Goal: Task Accomplishment & Management: Use online tool/utility

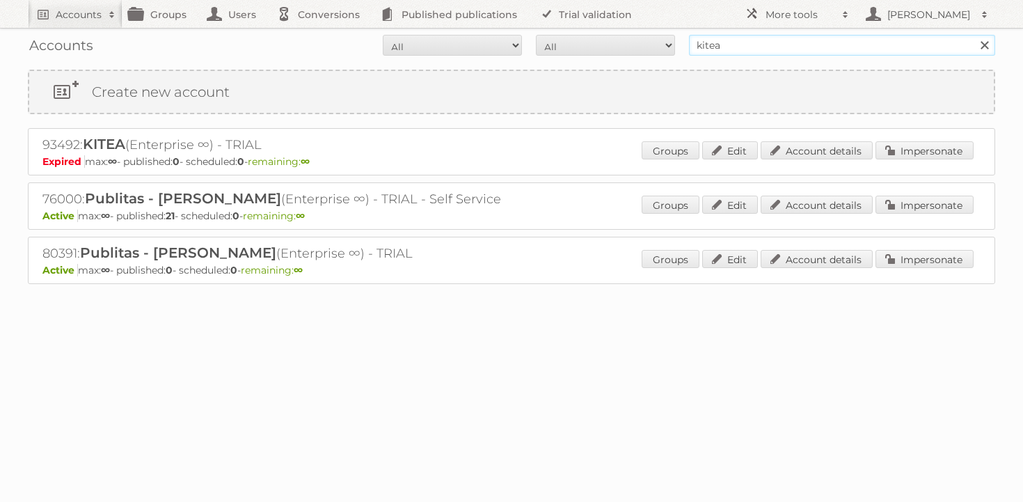
click at [742, 38] on input "kitea" at bounding box center [842, 45] width 306 height 21
type input "majid al futt"
click at [973, 35] on input "Search" at bounding box center [983, 45] width 21 height 21
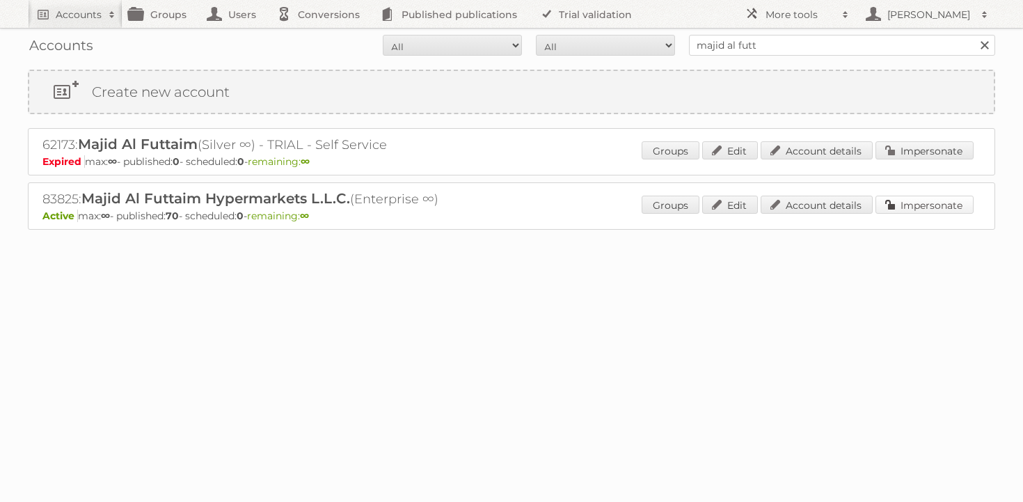
click at [889, 200] on link "Impersonate" at bounding box center [924, 205] width 98 height 18
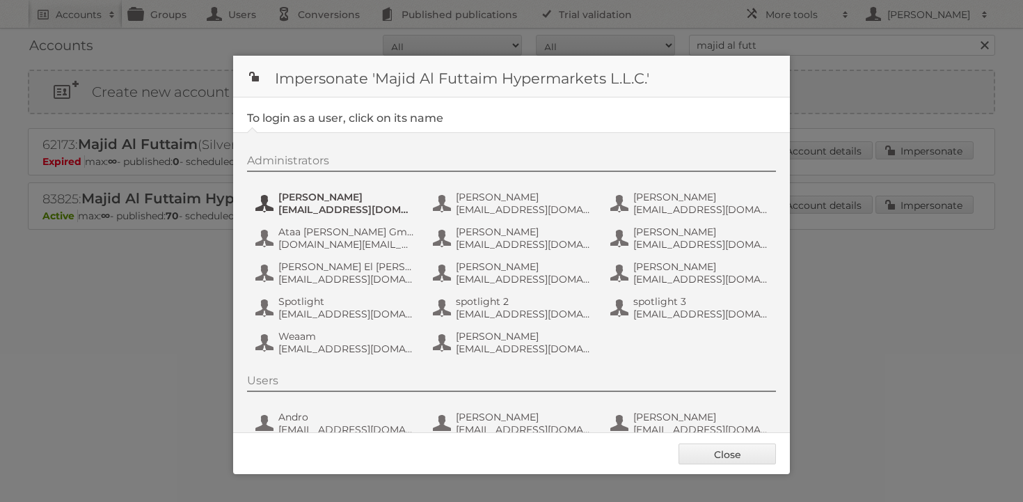
click at [349, 206] on span "[EMAIL_ADDRESS][DOMAIN_NAME]" at bounding box center [345, 209] width 135 height 13
